Goal: Go to known website: Access a specific website the user already knows

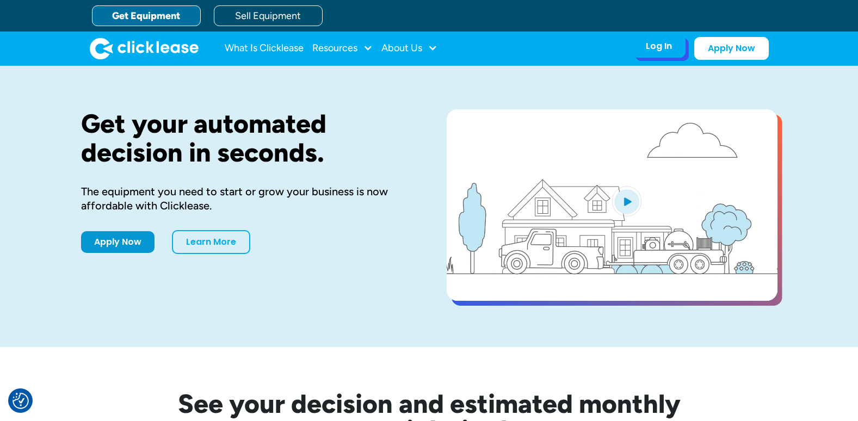
drag, startPoint x: 0, startPoint y: 0, endPoint x: 667, endPoint y: 48, distance: 668.5
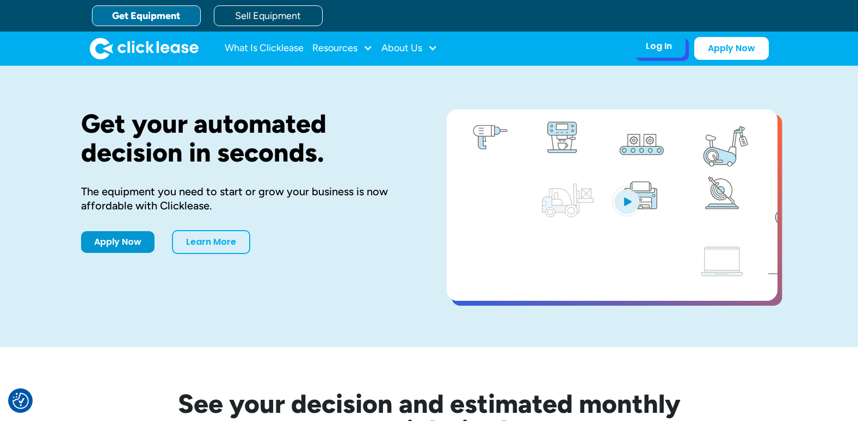
click at [667, 48] on div "Log In" at bounding box center [659, 46] width 26 height 11
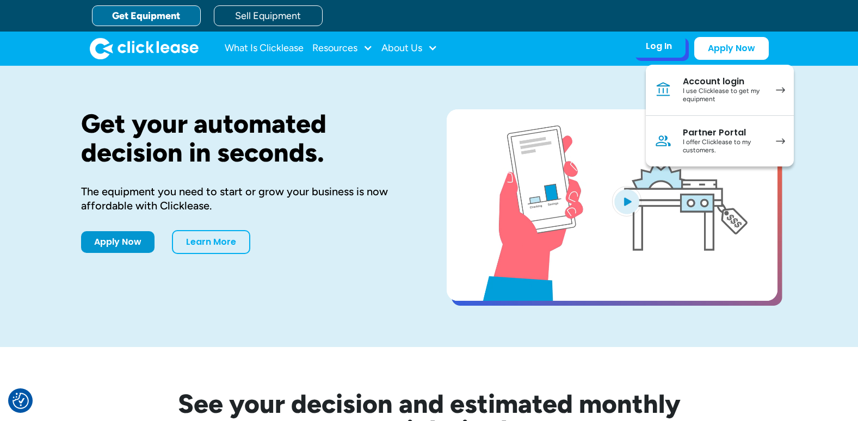
click at [709, 135] on div "Partner Portal" at bounding box center [724, 132] width 82 height 11
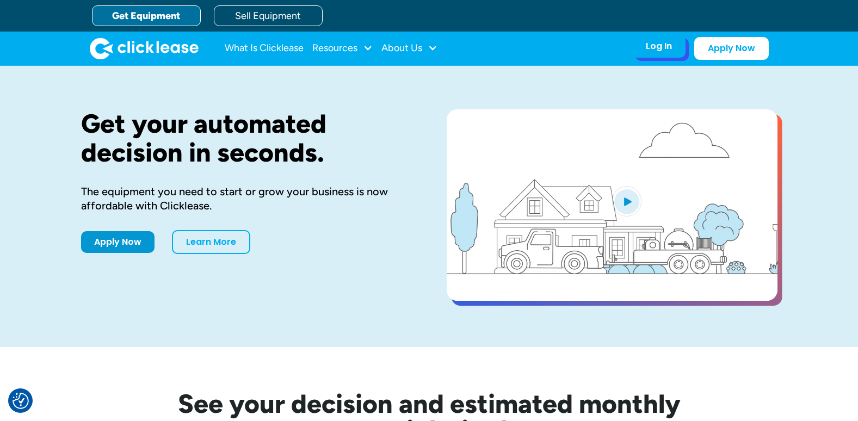
click at [680, 47] on div "Log In Account login I use Clicklease to get my equipment Partner Portal I offe…" at bounding box center [658, 46] width 53 height 23
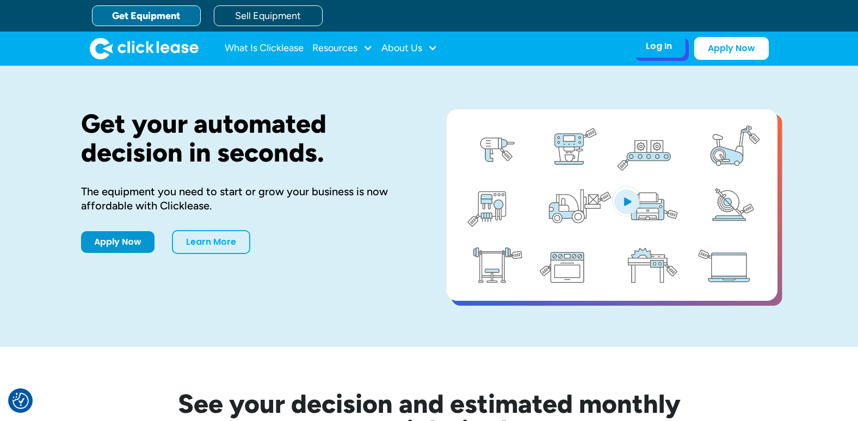
click at [668, 51] on div "Log In" at bounding box center [659, 46] width 26 height 11
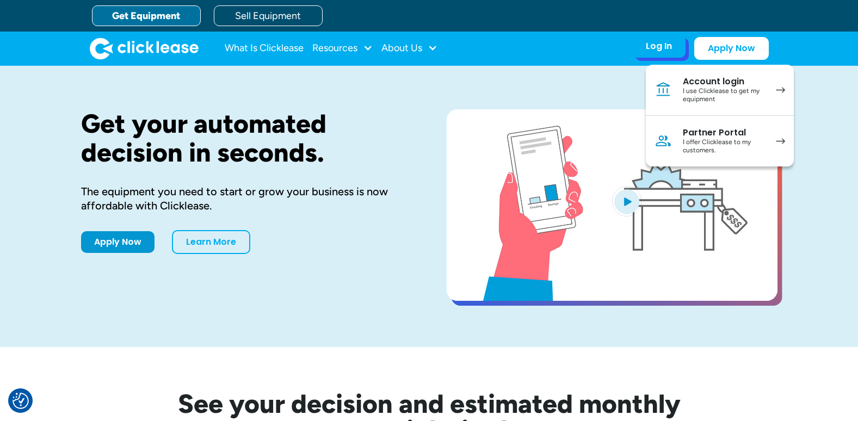
click at [704, 140] on div "I offer Clicklease to my customers." at bounding box center [724, 146] width 82 height 17
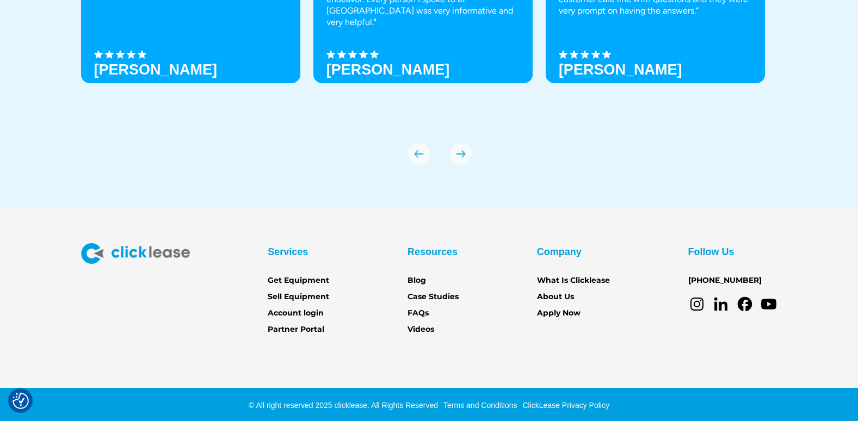
scroll to position [3827, 0]
